Goal: Task Accomplishment & Management: Manage account settings

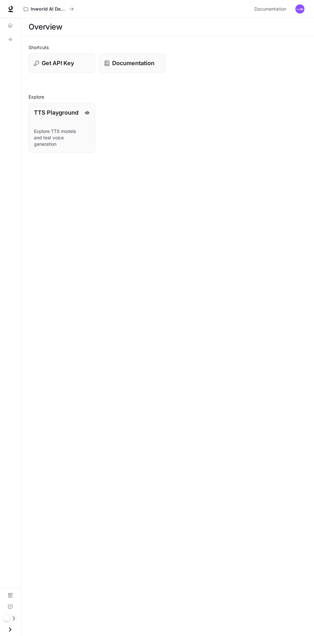
click at [304, 5] on button "button" at bounding box center [300, 9] width 13 height 13
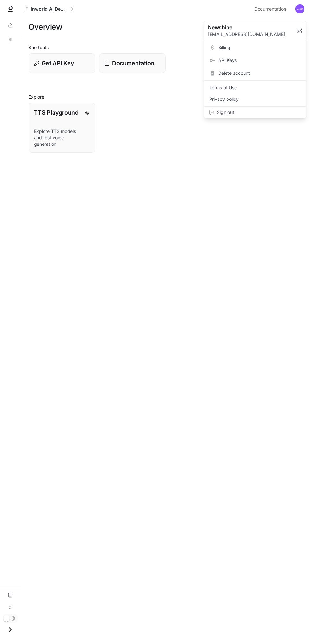
click at [271, 287] on div at bounding box center [157, 318] width 314 height 636
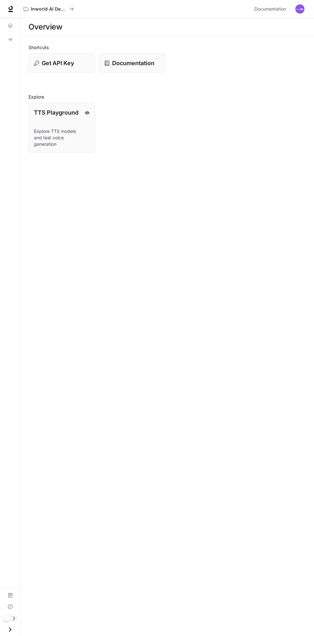
click at [73, 70] on button "Get API Key" at bounding box center [62, 63] width 67 height 20
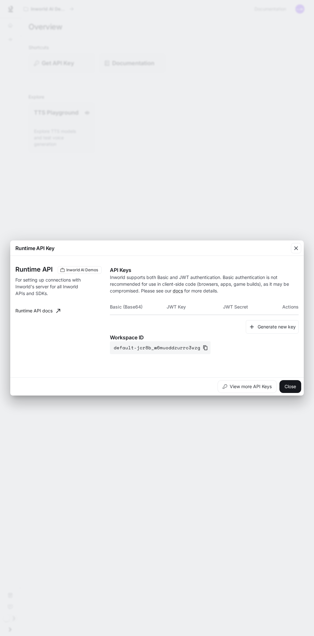
click at [41, 311] on link "Runtime API docs" at bounding box center [38, 310] width 50 height 13
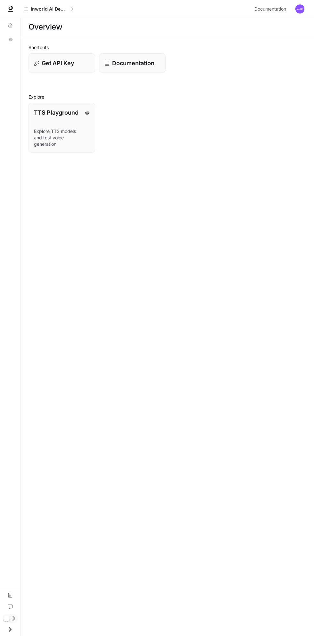
click at [301, 9] on img "button" at bounding box center [300, 8] width 9 height 9
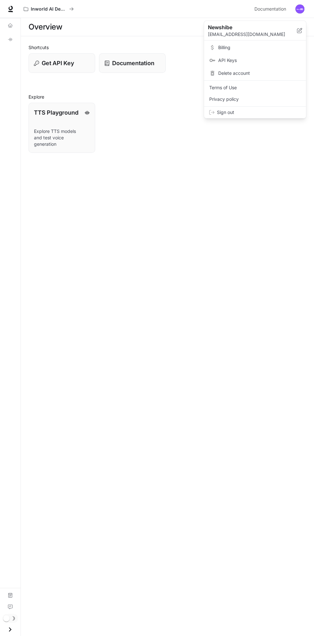
click at [305, 25] on div "Newshibe [EMAIL_ADDRESS][DOMAIN_NAME]" at bounding box center [255, 31] width 102 height 20
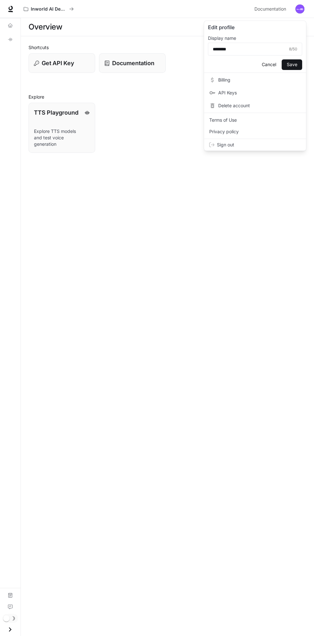
click at [234, 143] on span "Sign out" at bounding box center [259, 144] width 84 height 6
